Goal: Information Seeking & Learning: Learn about a topic

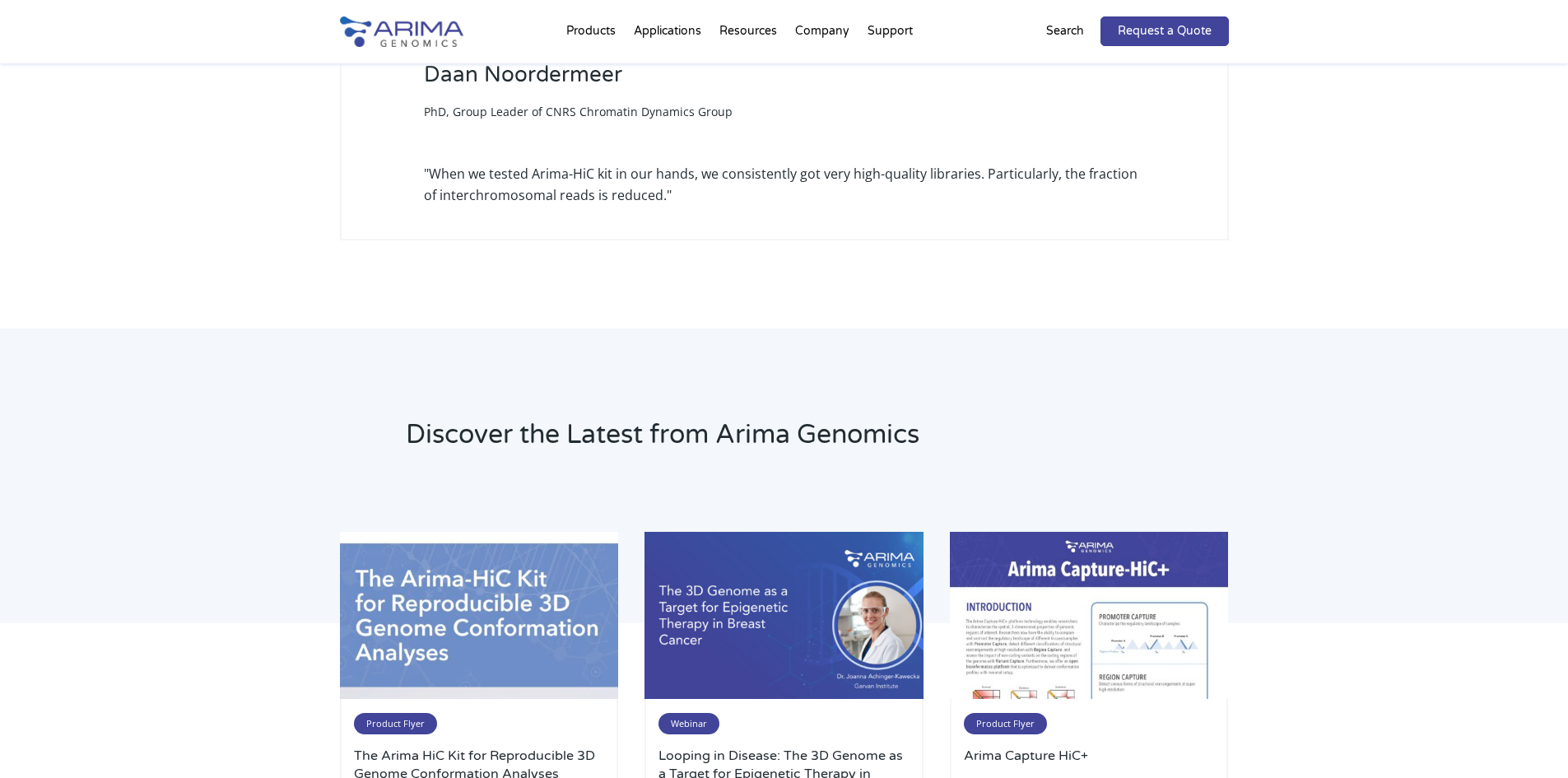
scroll to position [2108, 0]
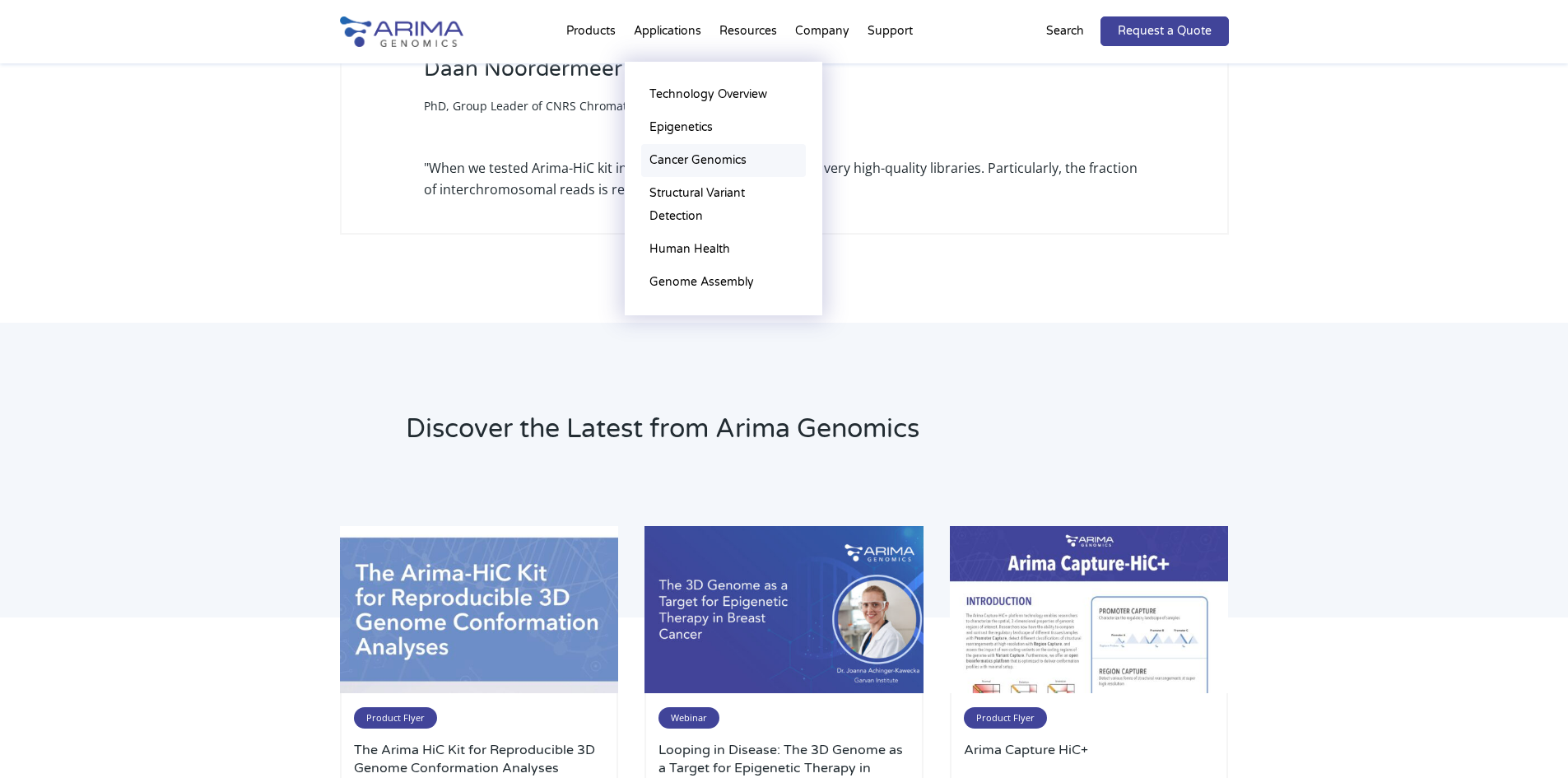
click at [685, 154] on link "Cancer Genomics" at bounding box center [724, 160] width 165 height 33
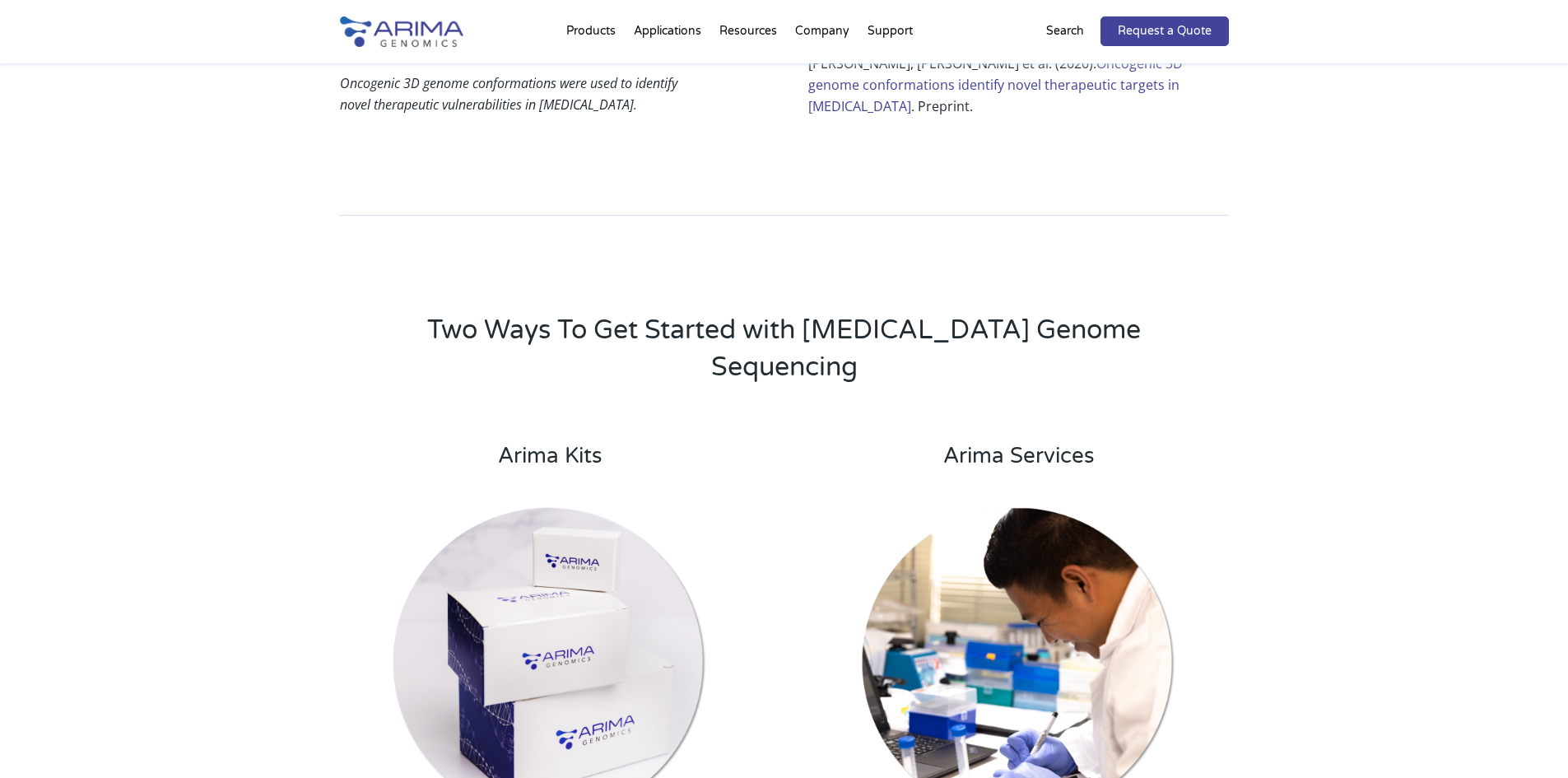
scroll to position [2964, 0]
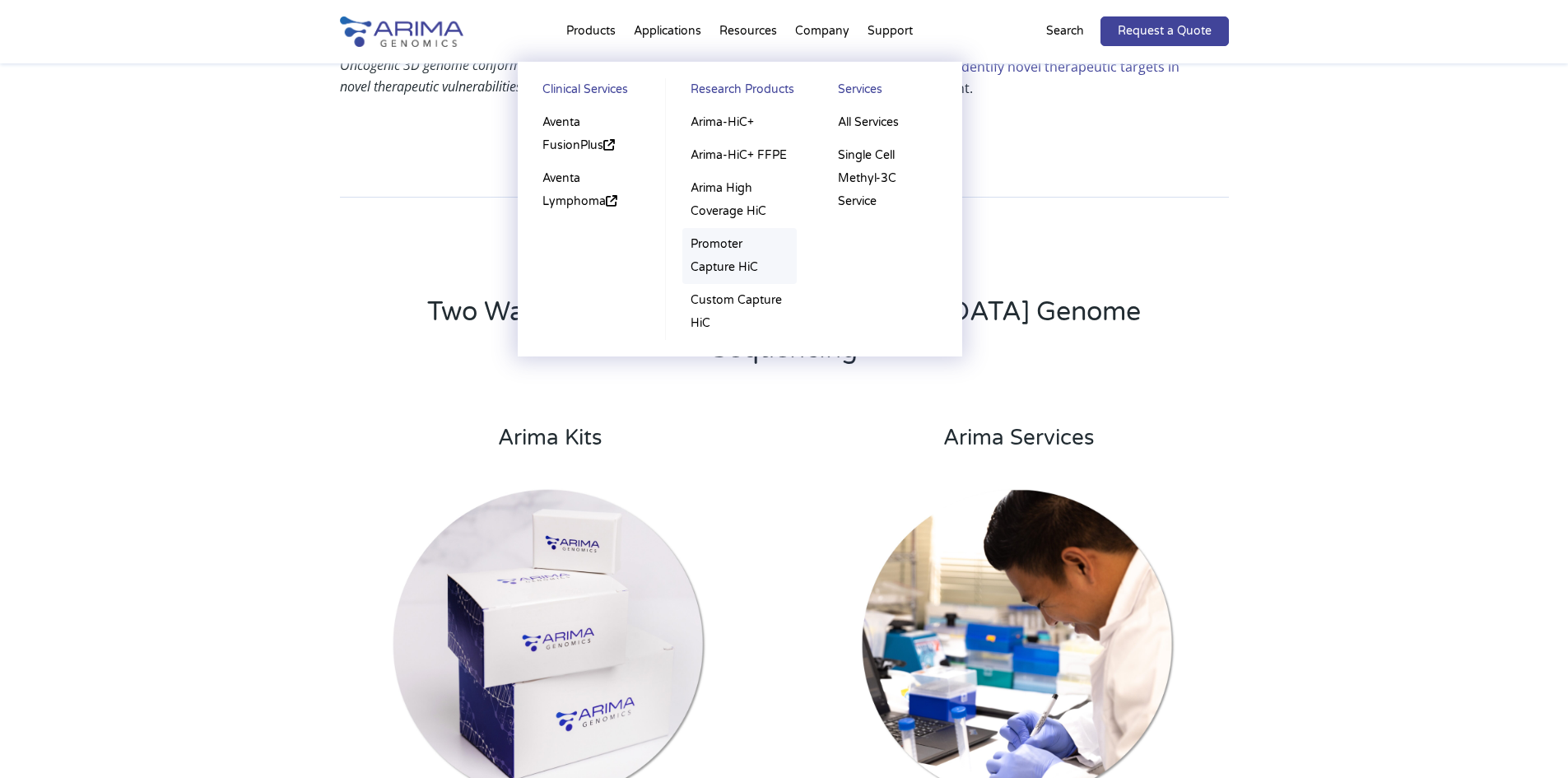
click at [703, 244] on link "Promoter Capture HiC" at bounding box center [739, 256] width 114 height 56
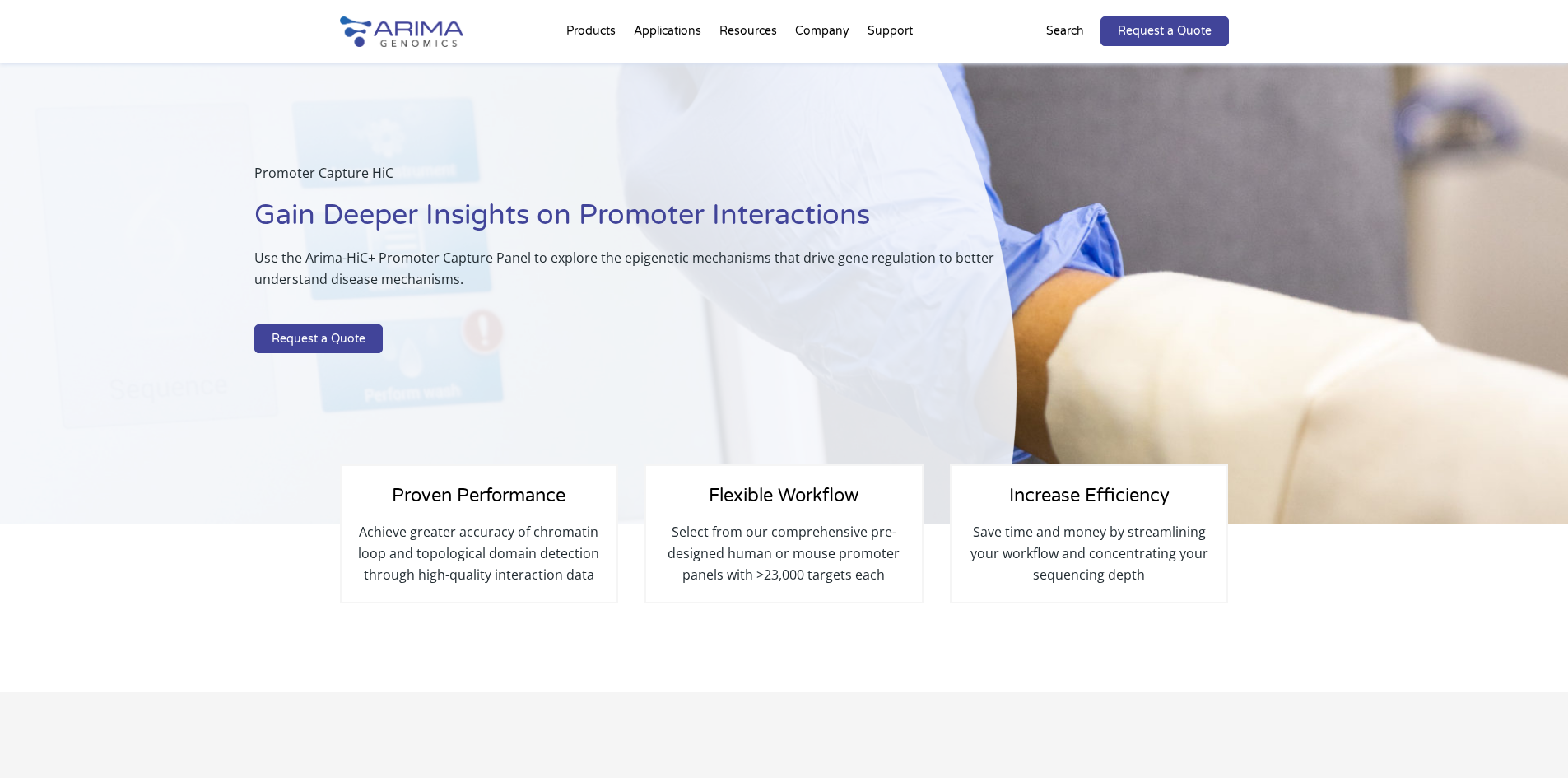
select select "[US_STATE]"
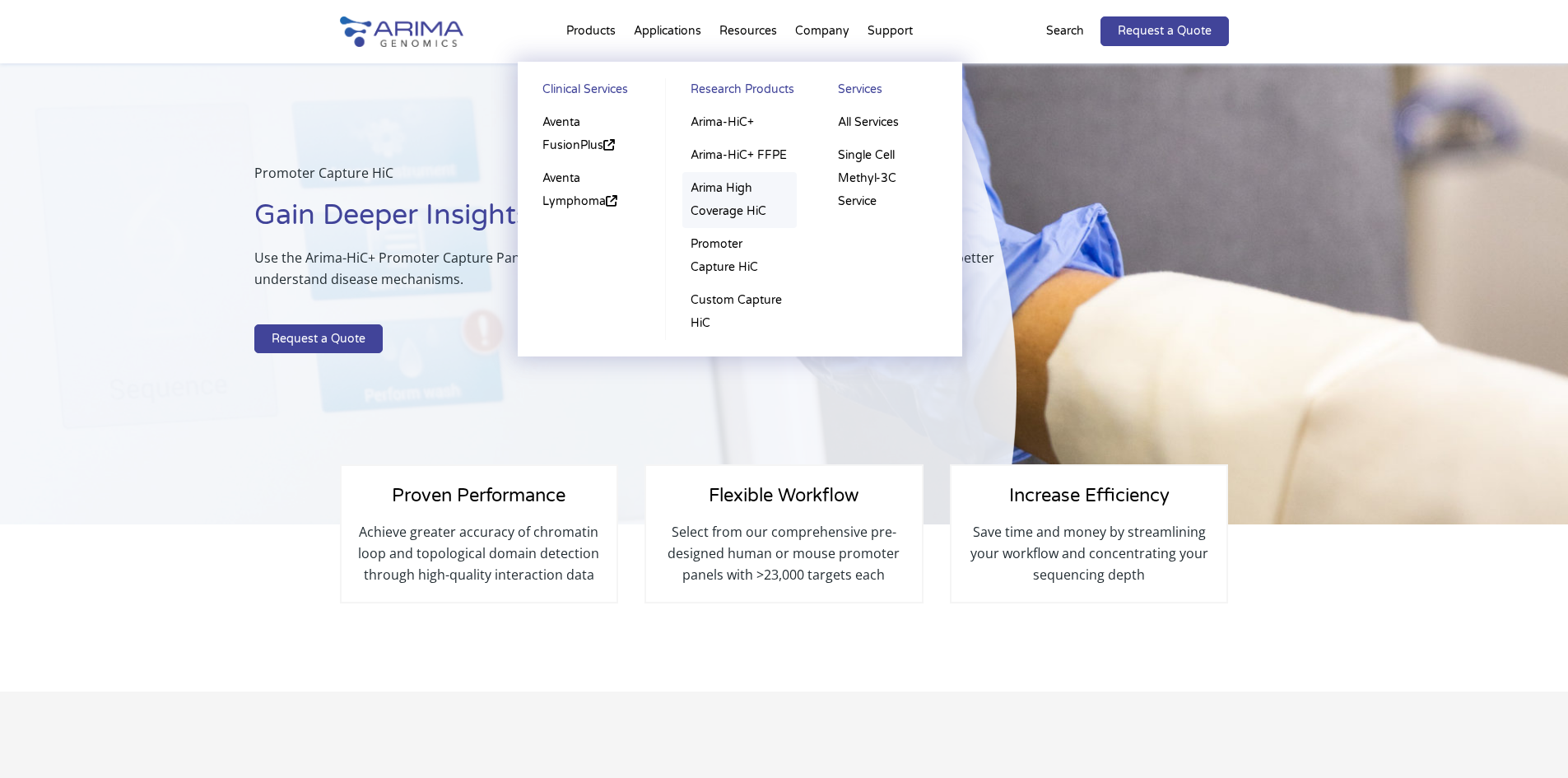
click at [716, 208] on link "Arima High Coverage HiC" at bounding box center [739, 200] width 114 height 56
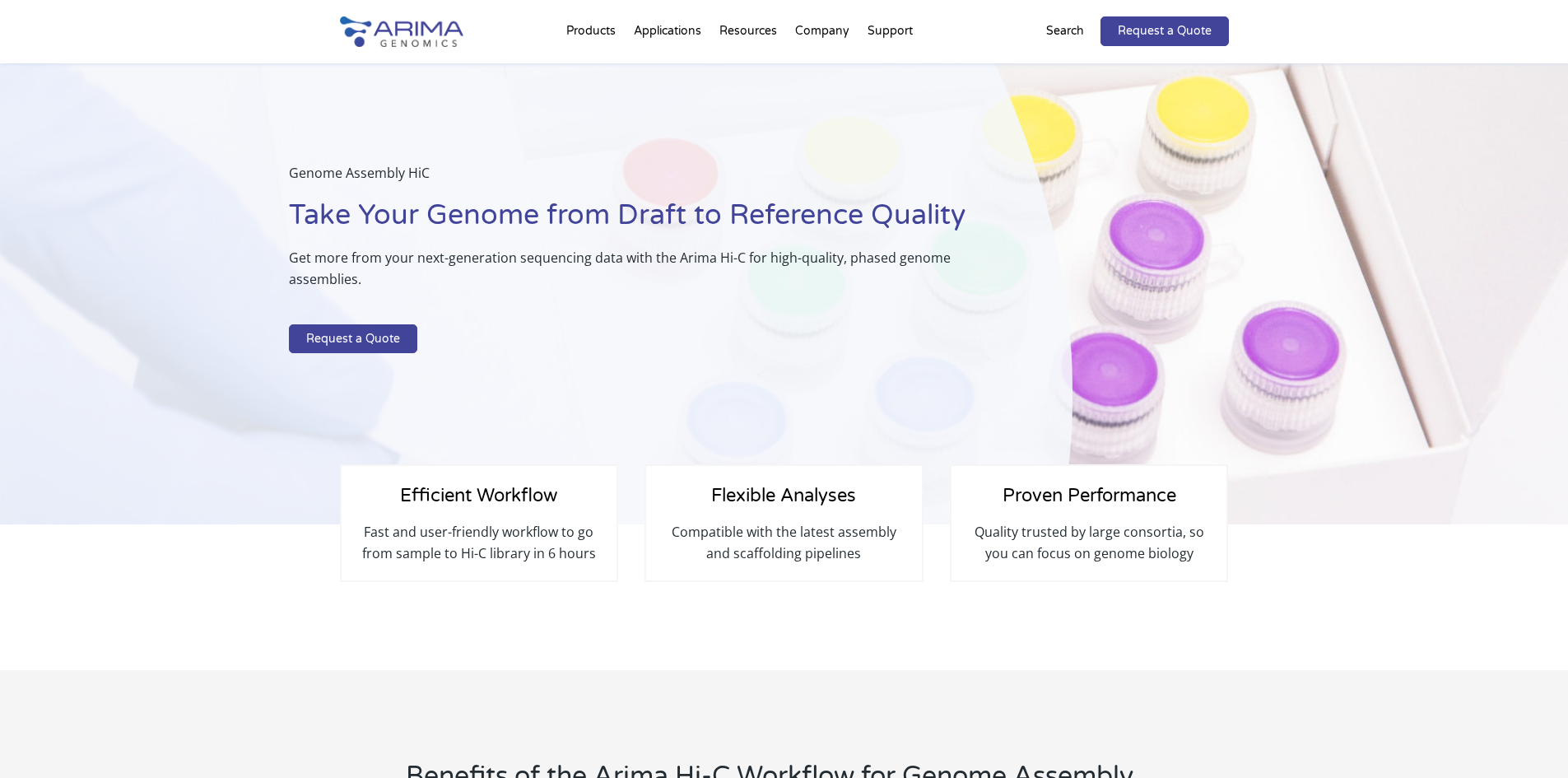
select select "[US_STATE]"
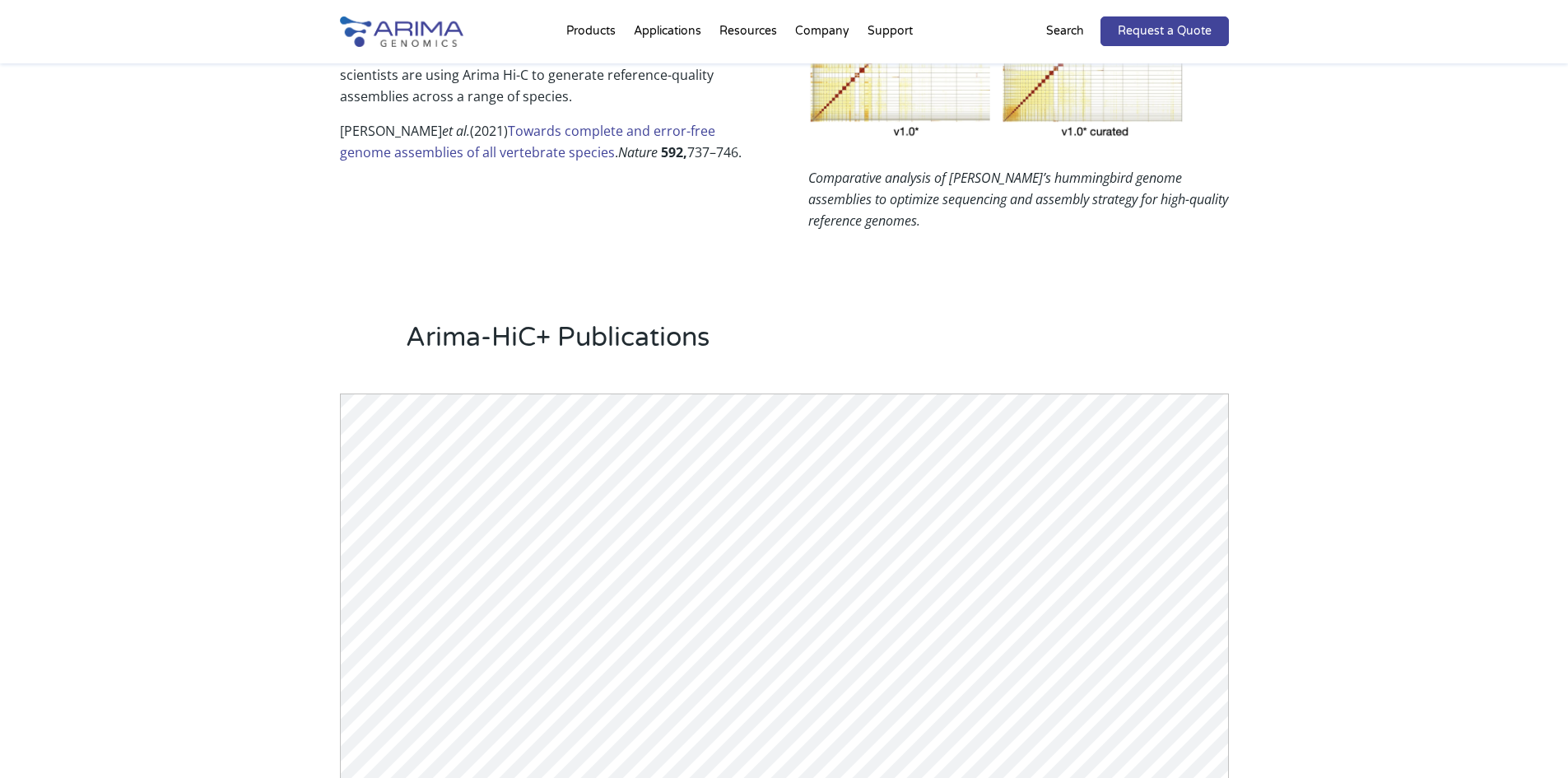
scroll to position [1251, 0]
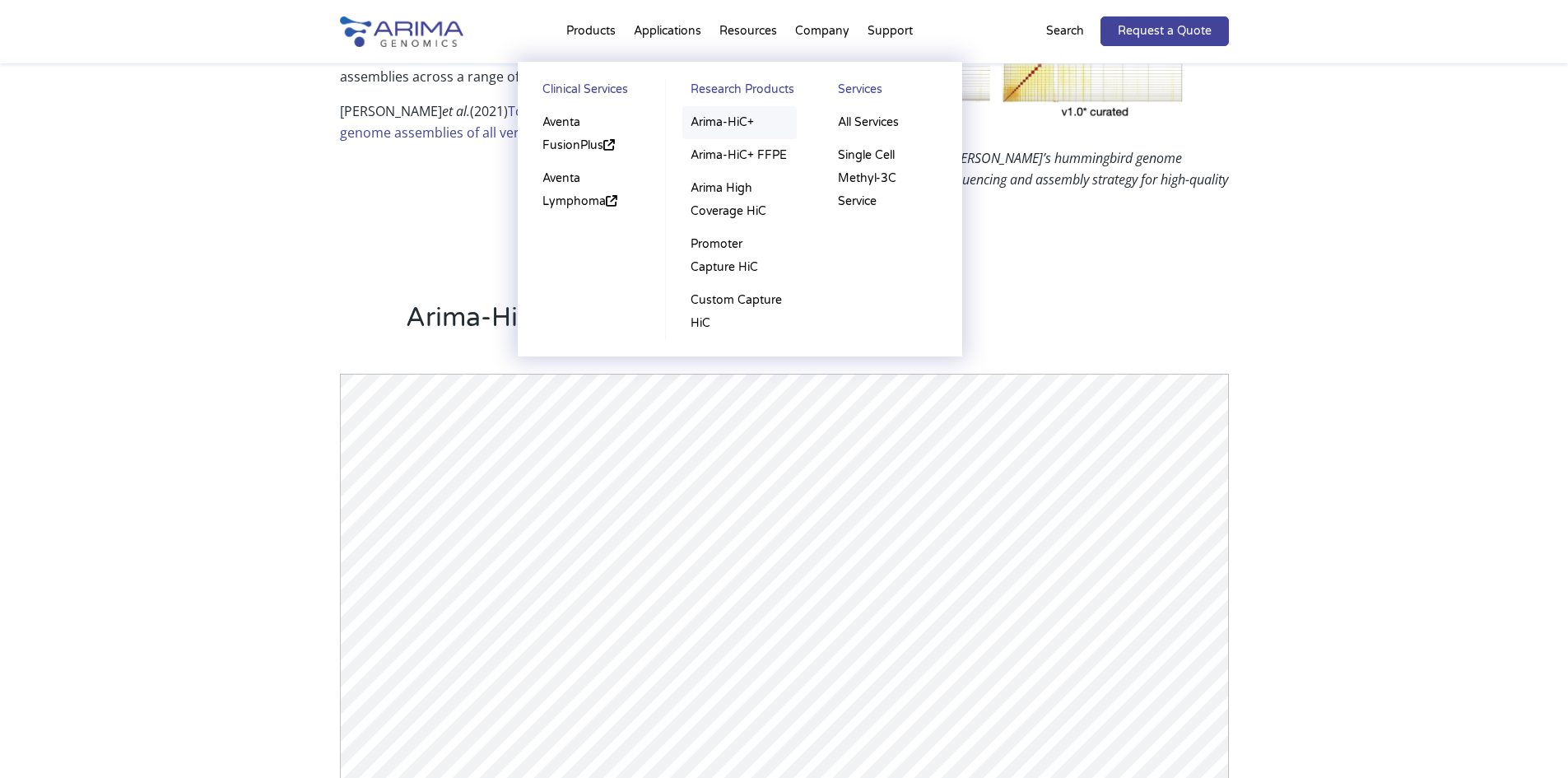
click at [710, 128] on link "Arima-HiC+" at bounding box center [739, 123] width 114 height 33
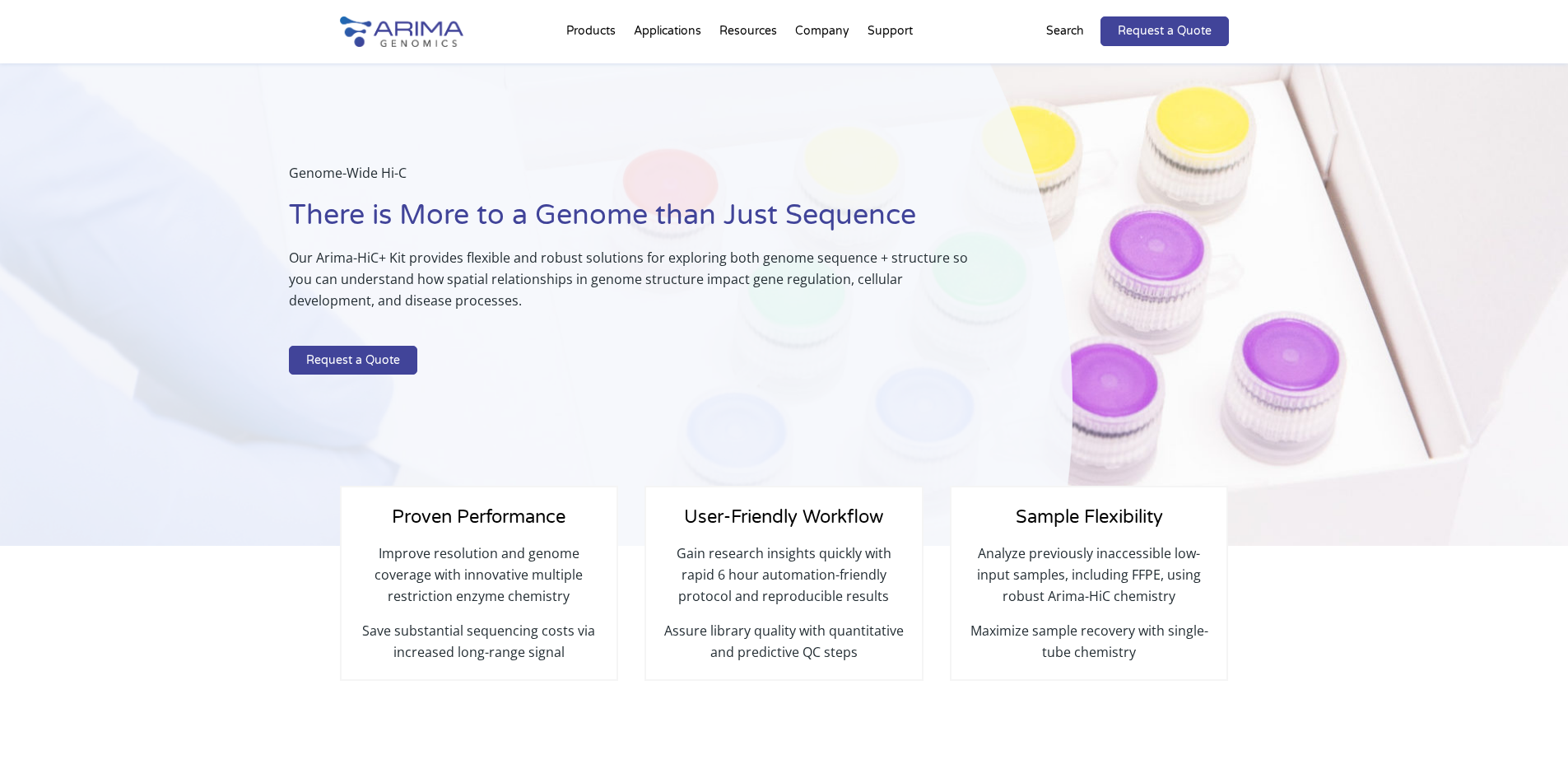
select select "[US_STATE]"
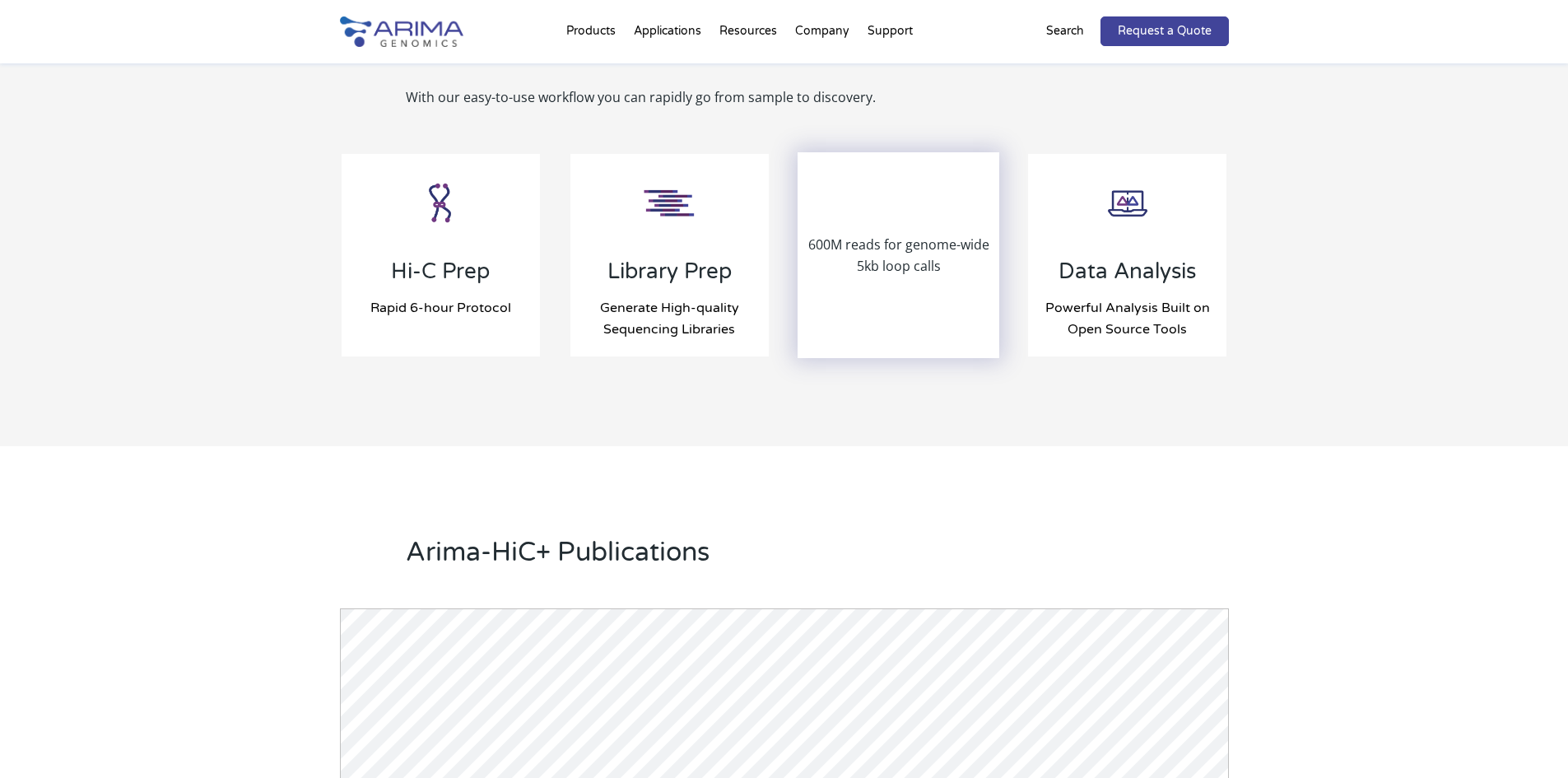
scroll to position [1713, 0]
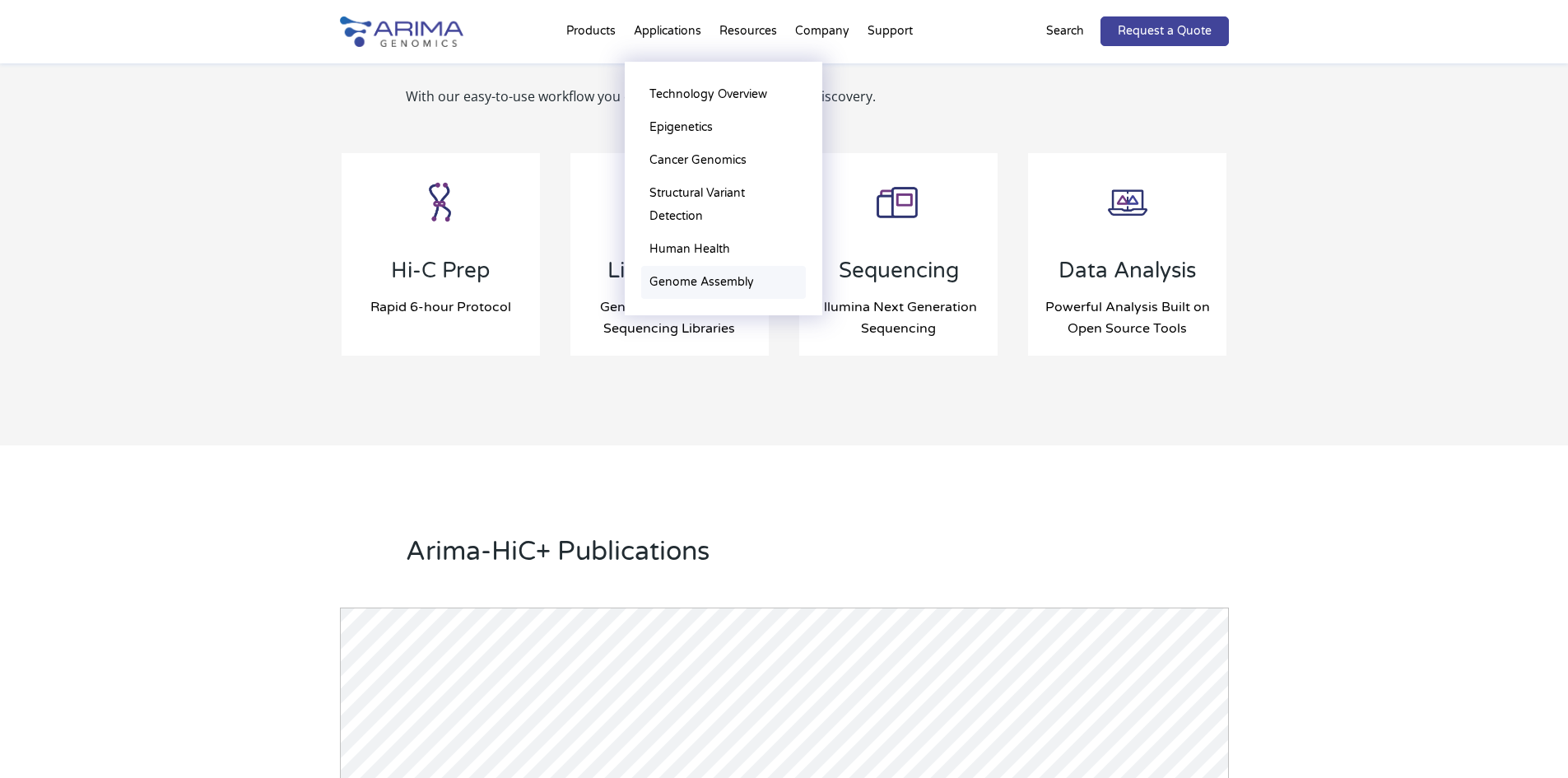
click at [670, 274] on link "Genome Assembly" at bounding box center [724, 282] width 165 height 33
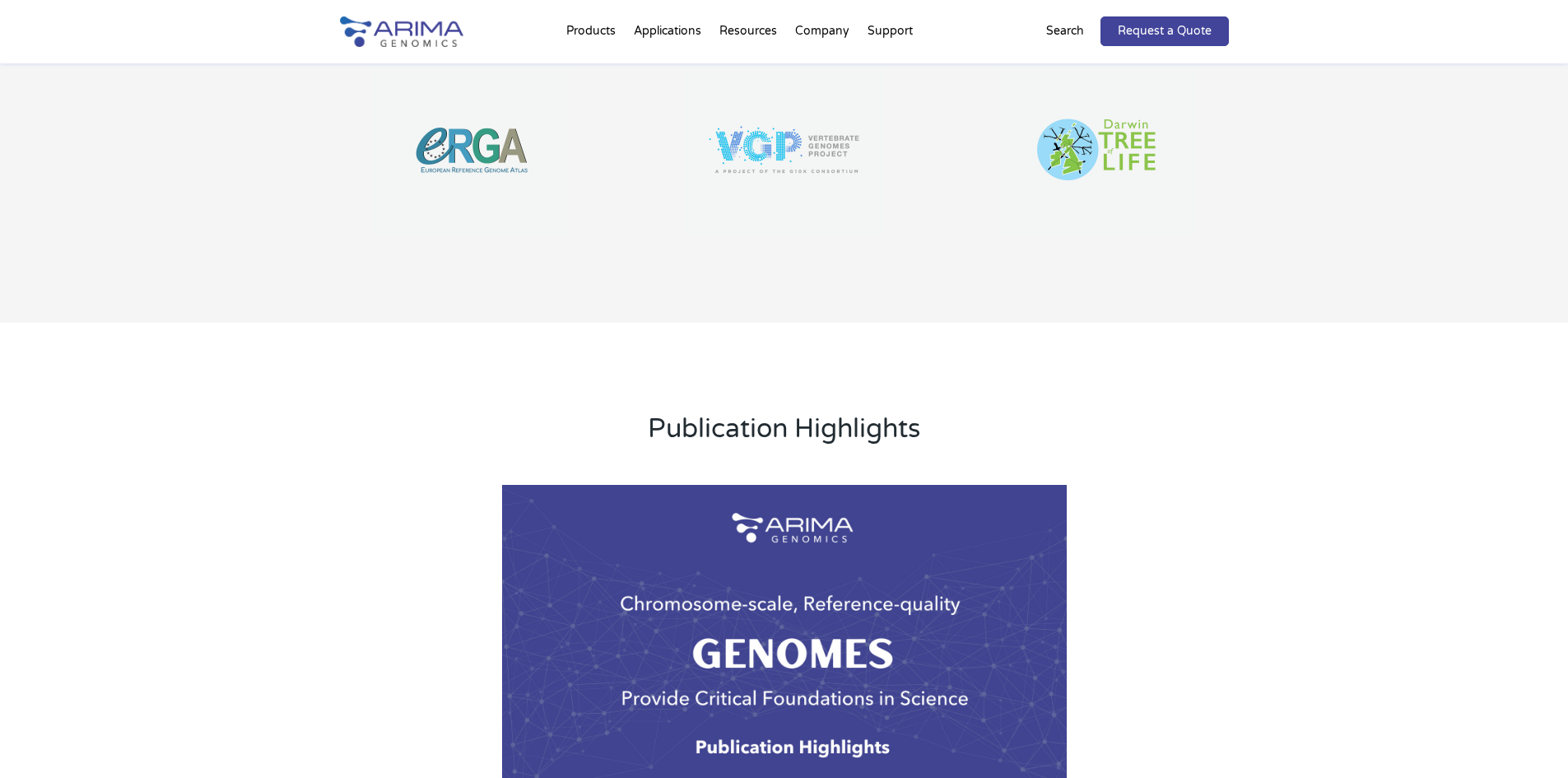
scroll to position [1384, 0]
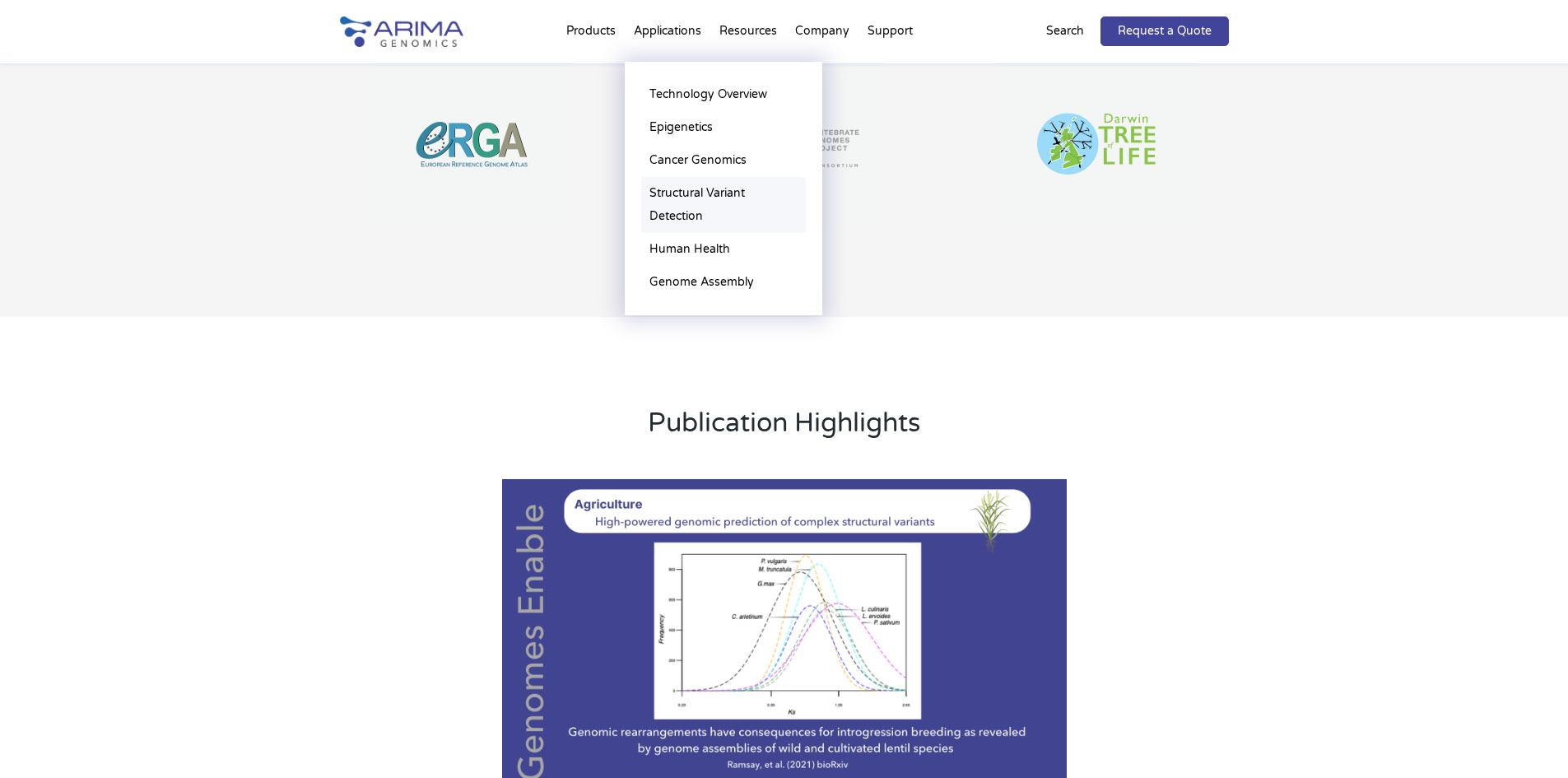
click at [726, 191] on link "Structural Variant Detection" at bounding box center [724, 204] width 165 height 56
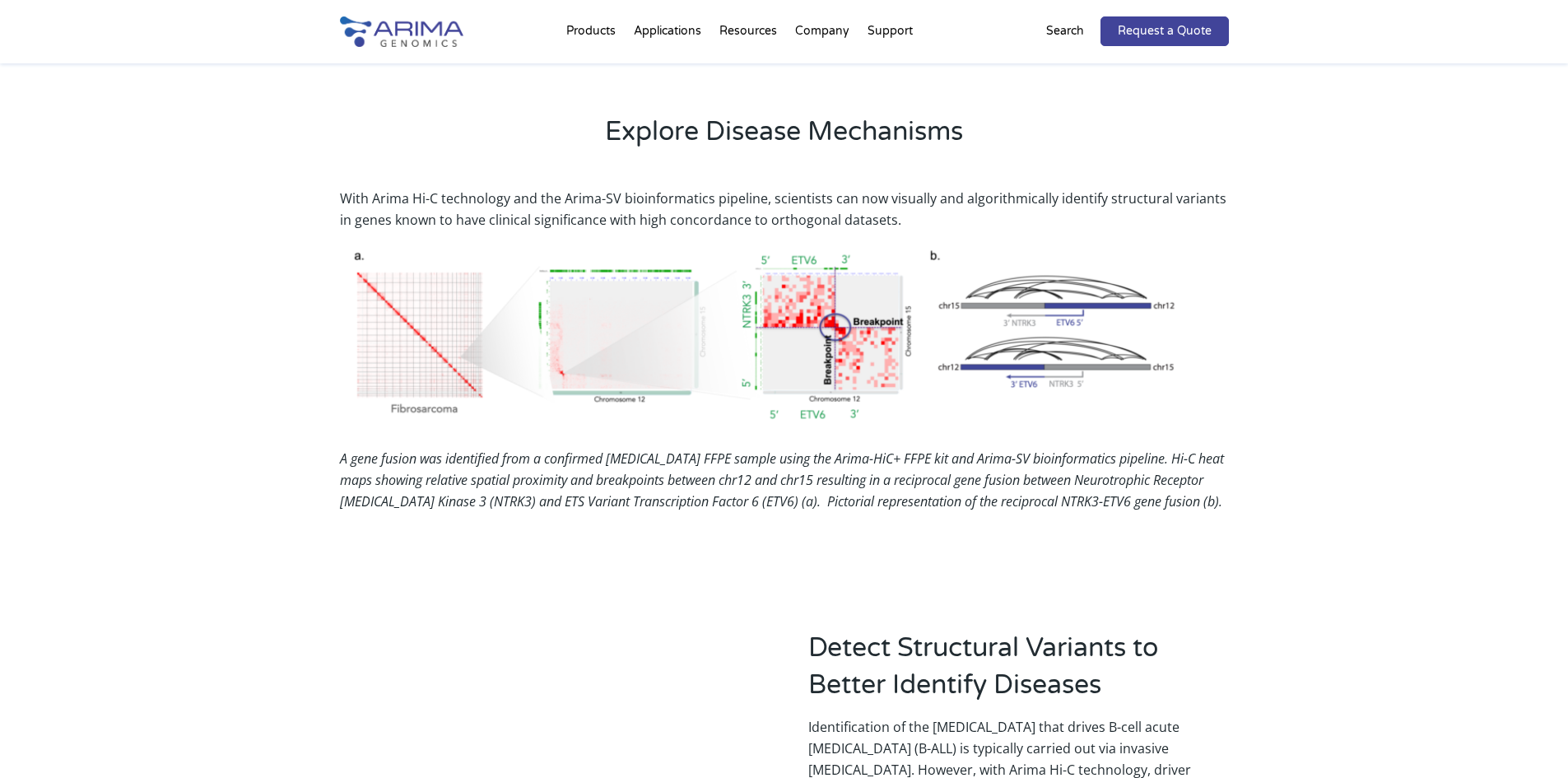
scroll to position [1384, 0]
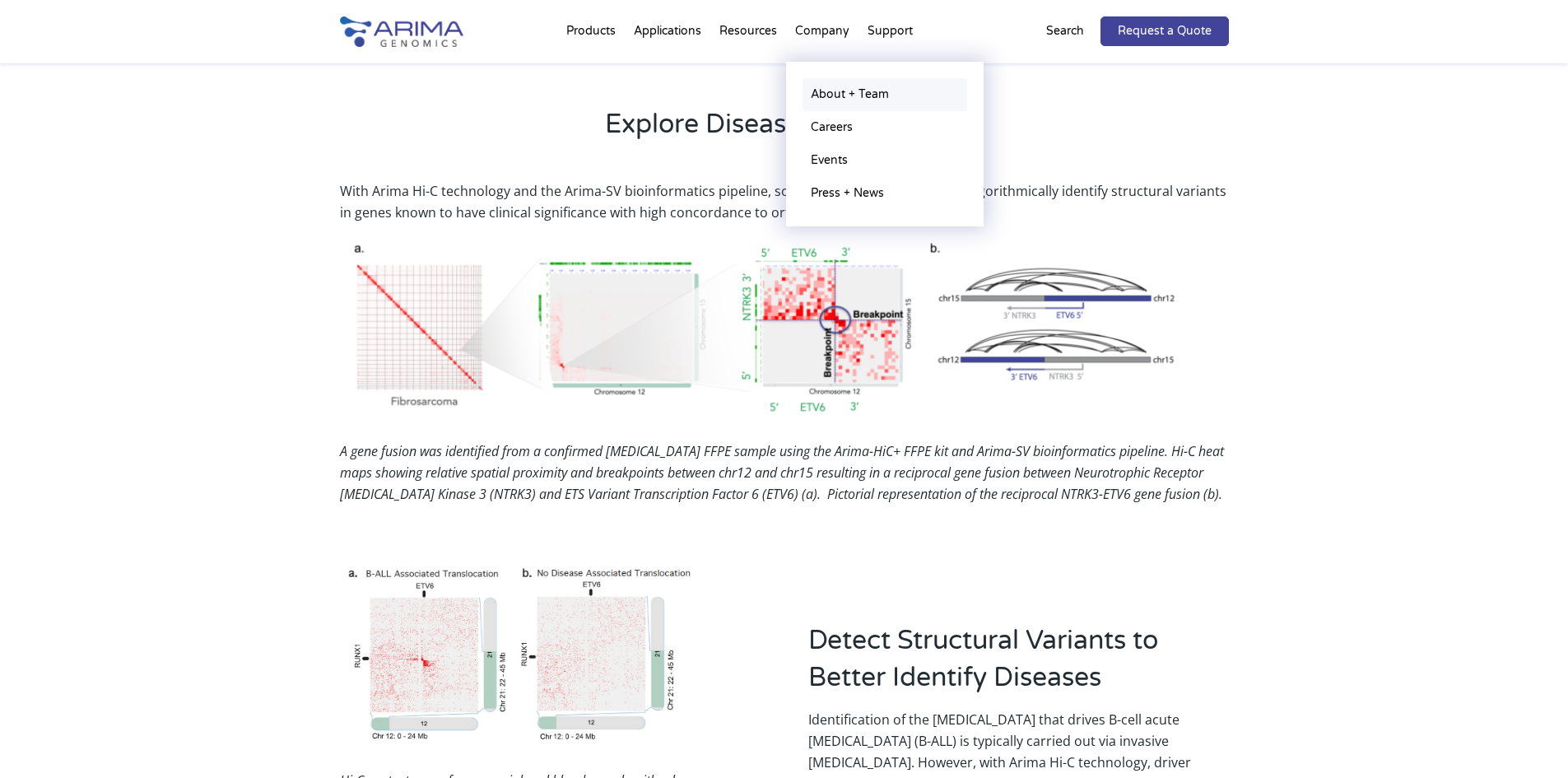
click at [834, 91] on link "About + Team" at bounding box center [885, 94] width 165 height 33
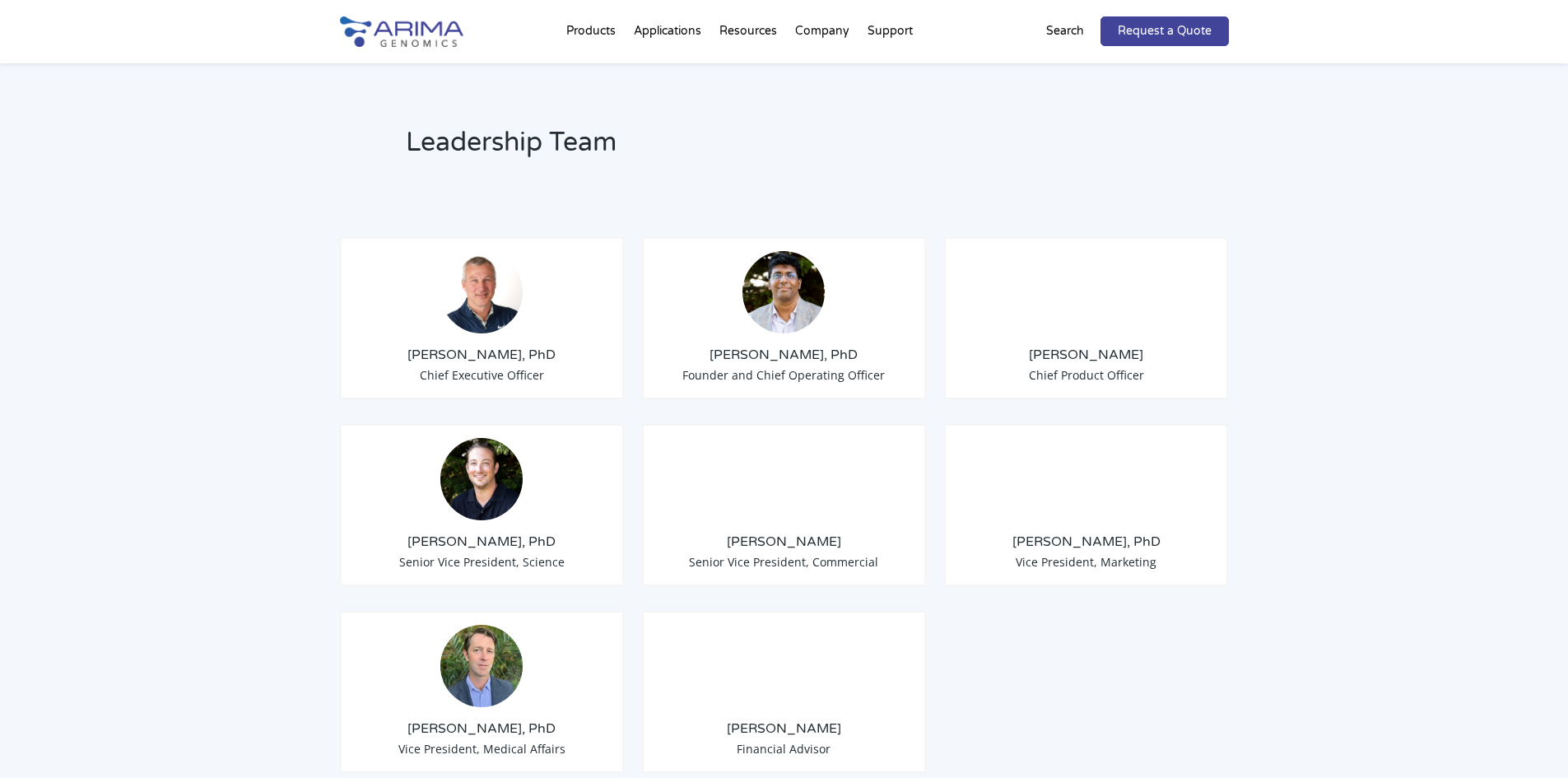
scroll to position [1185, 0]
